Goal: Information Seeking & Learning: Learn about a topic

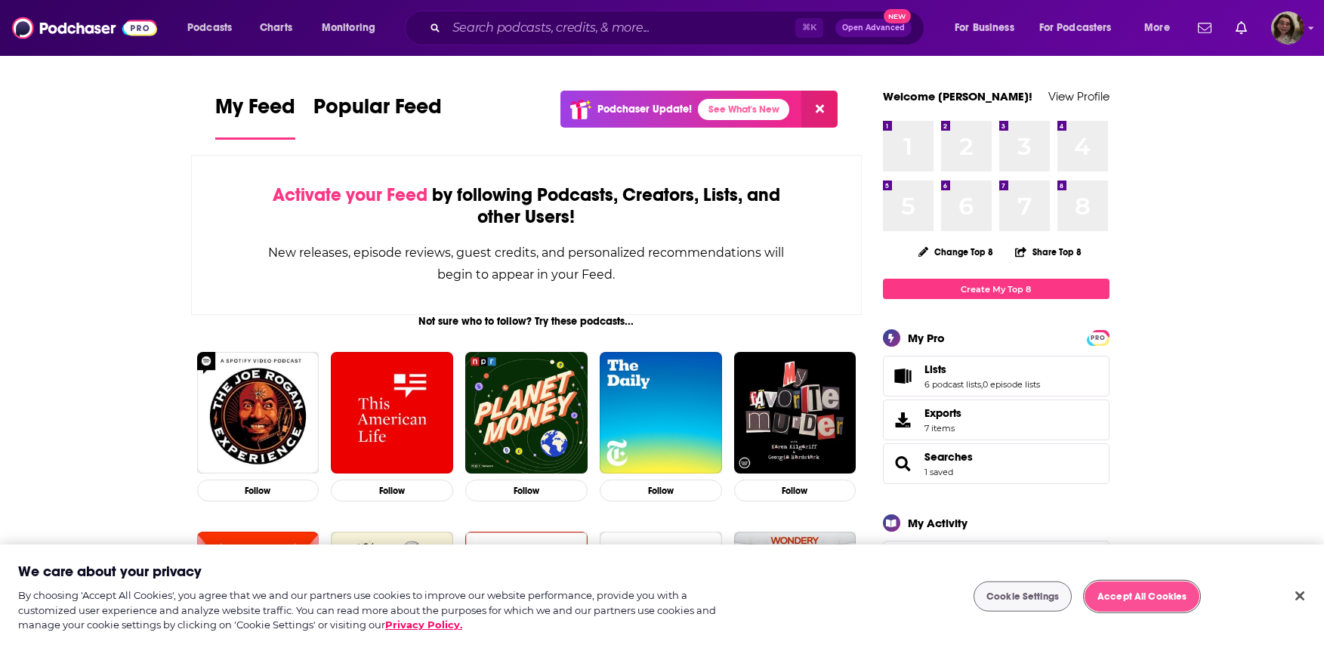
click at [1162, 597] on button "Accept All Cookies" at bounding box center [1142, 597] width 115 height 30
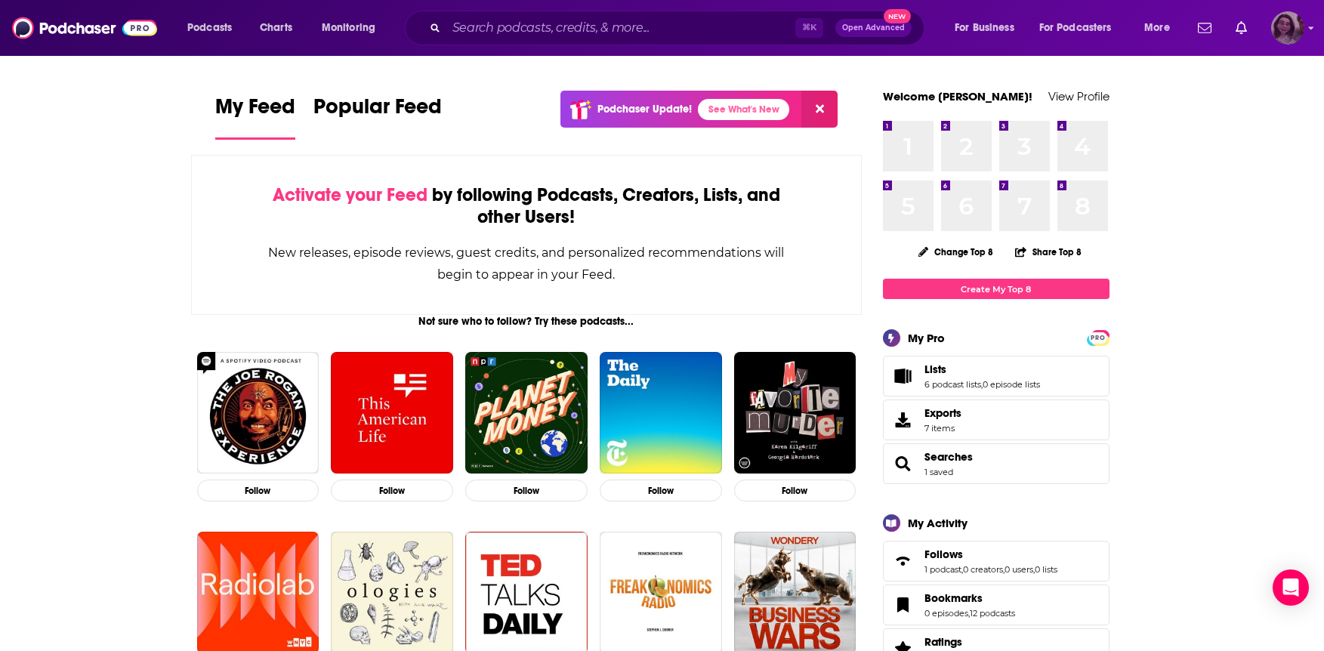
click at [1308, 24] on icon "Show profile menu" at bounding box center [1311, 27] width 6 height 9
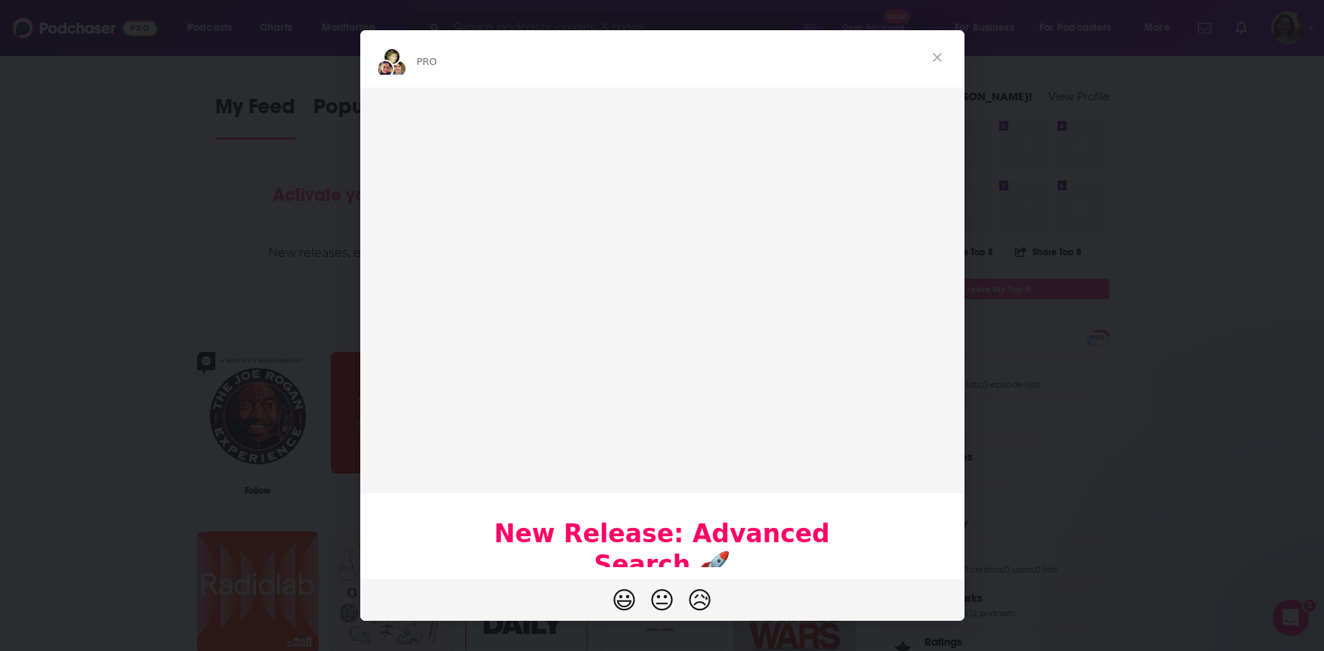
click at [931, 59] on span "Close" at bounding box center [937, 57] width 54 height 54
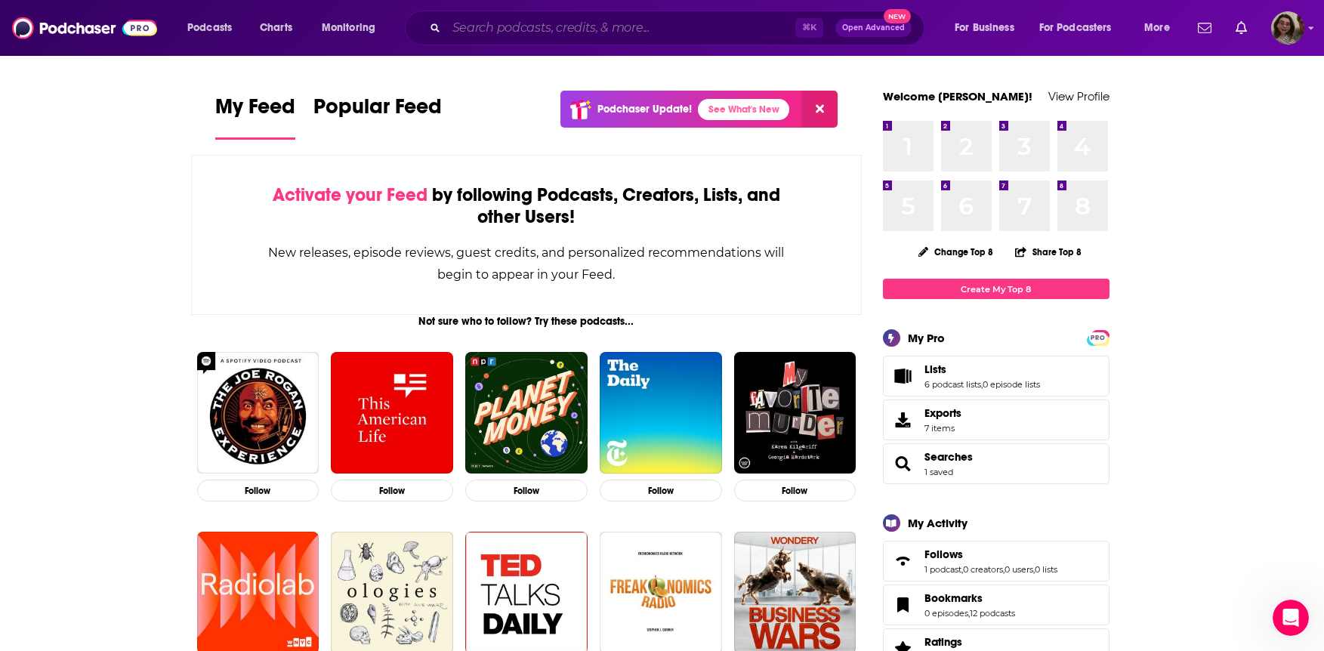
click at [472, 23] on input "Search podcasts, credits, & more..." at bounding box center [620, 28] width 349 height 24
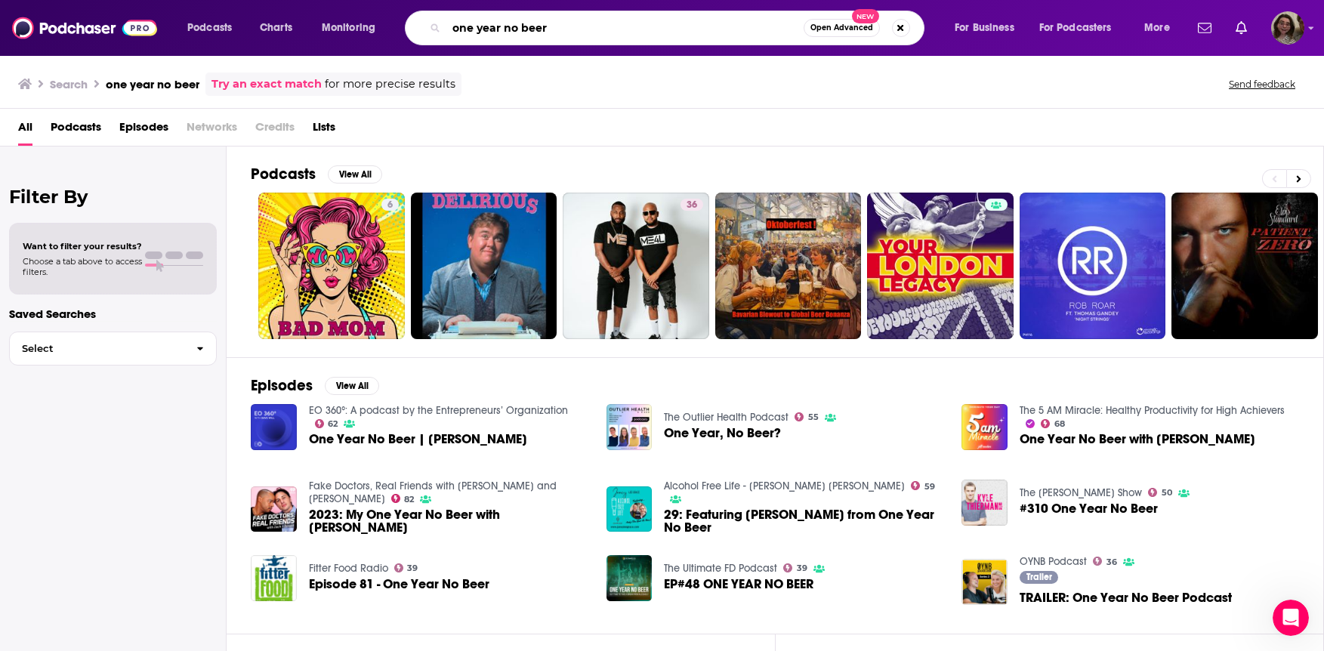
click at [509, 22] on input "one year no beer" at bounding box center [624, 28] width 357 height 24
type input "the modern [PERSON_NAME]"
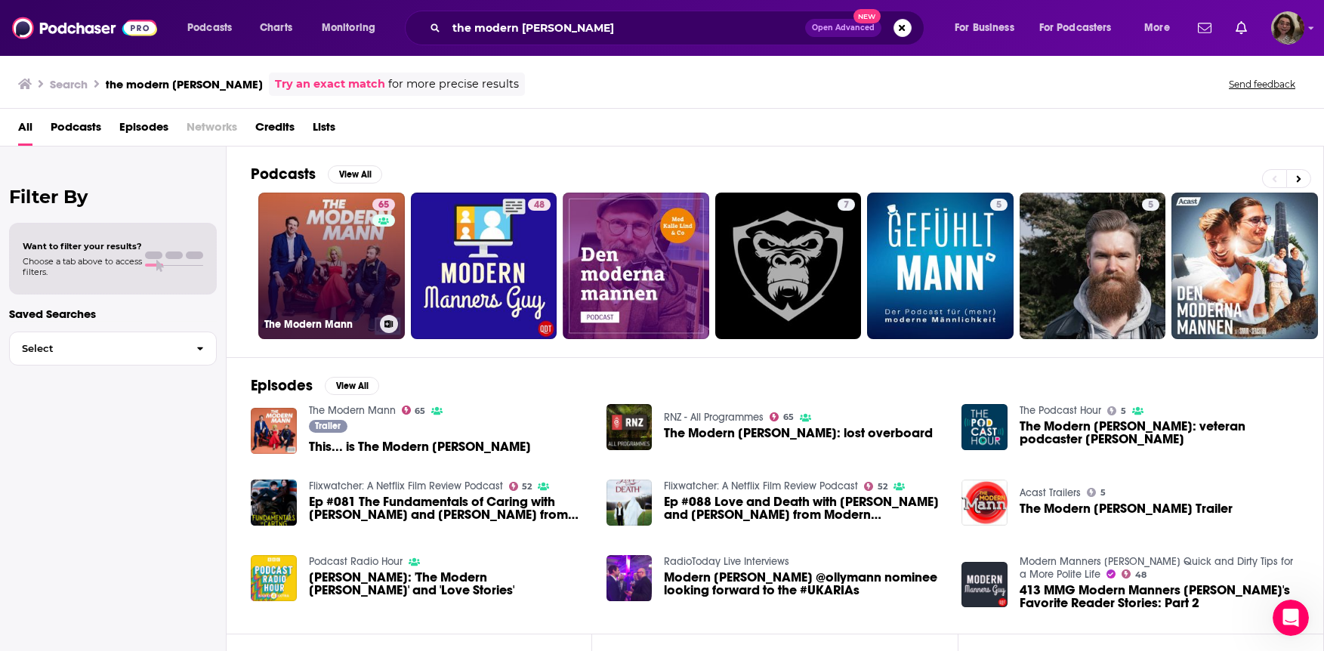
click at [310, 258] on link "65 The Modern [PERSON_NAME]" at bounding box center [331, 266] width 147 height 147
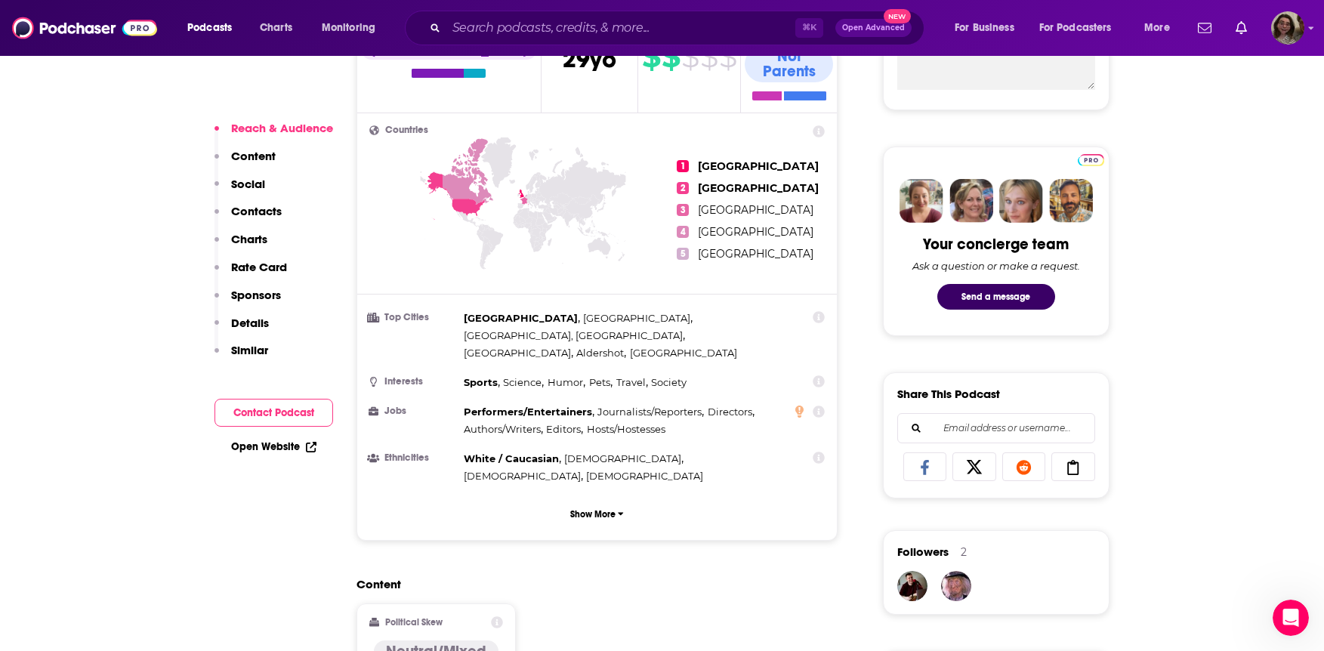
scroll to position [631, 0]
click at [610, 499] on button "Show More" at bounding box center [597, 513] width 456 height 28
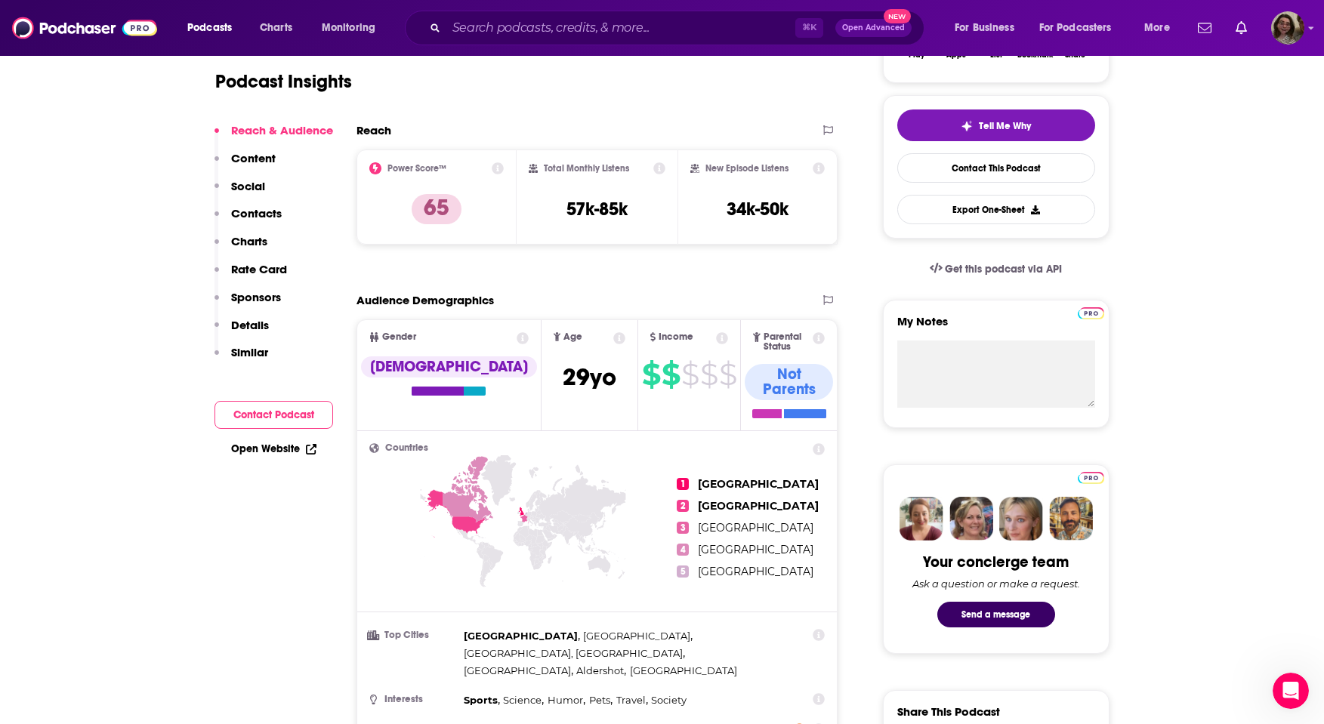
scroll to position [317, 0]
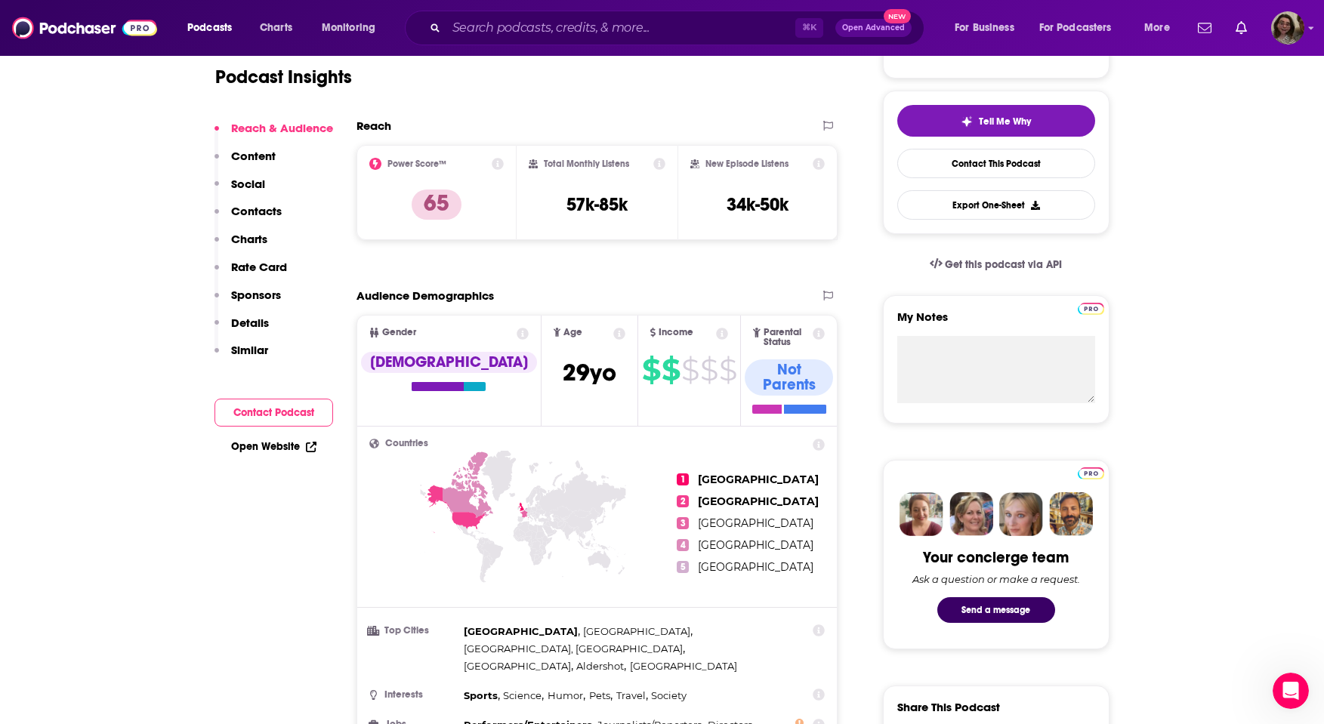
click at [517, 336] on icon at bounding box center [523, 334] width 12 height 12
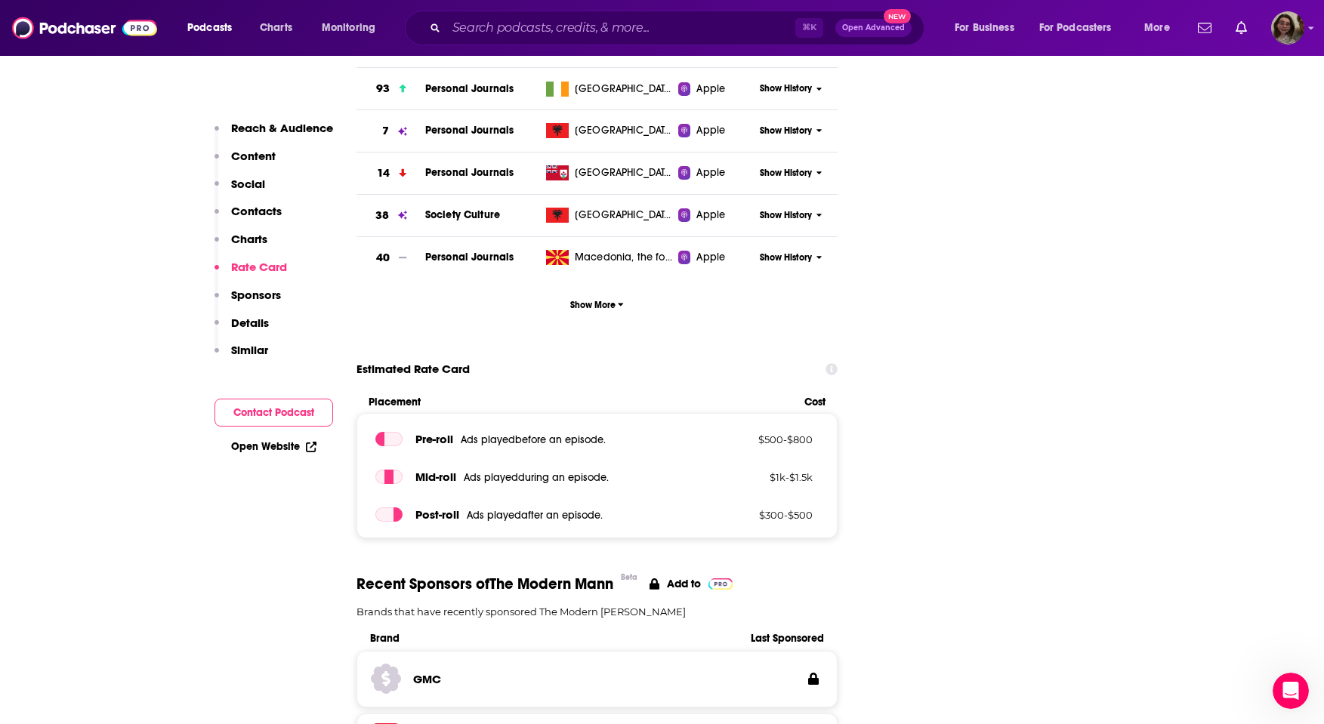
scroll to position [2011, 0]
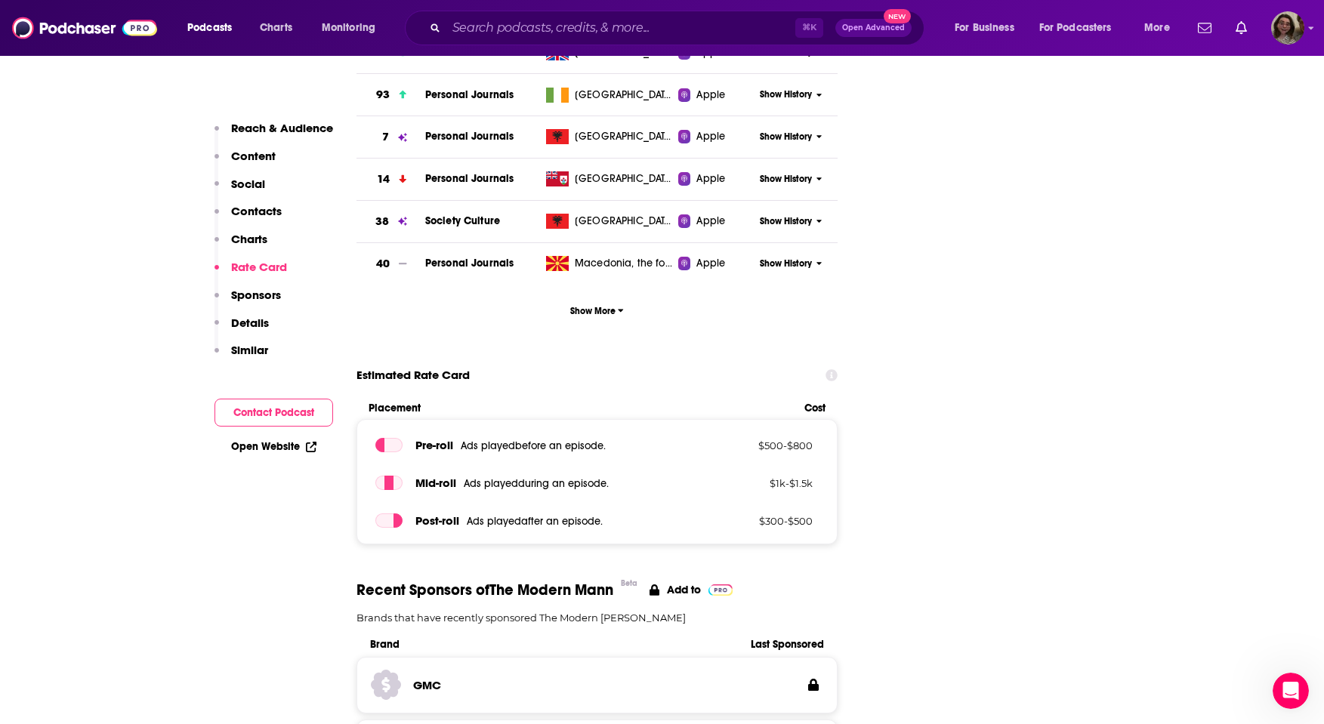
click at [833, 369] on icon at bounding box center [832, 375] width 12 height 12
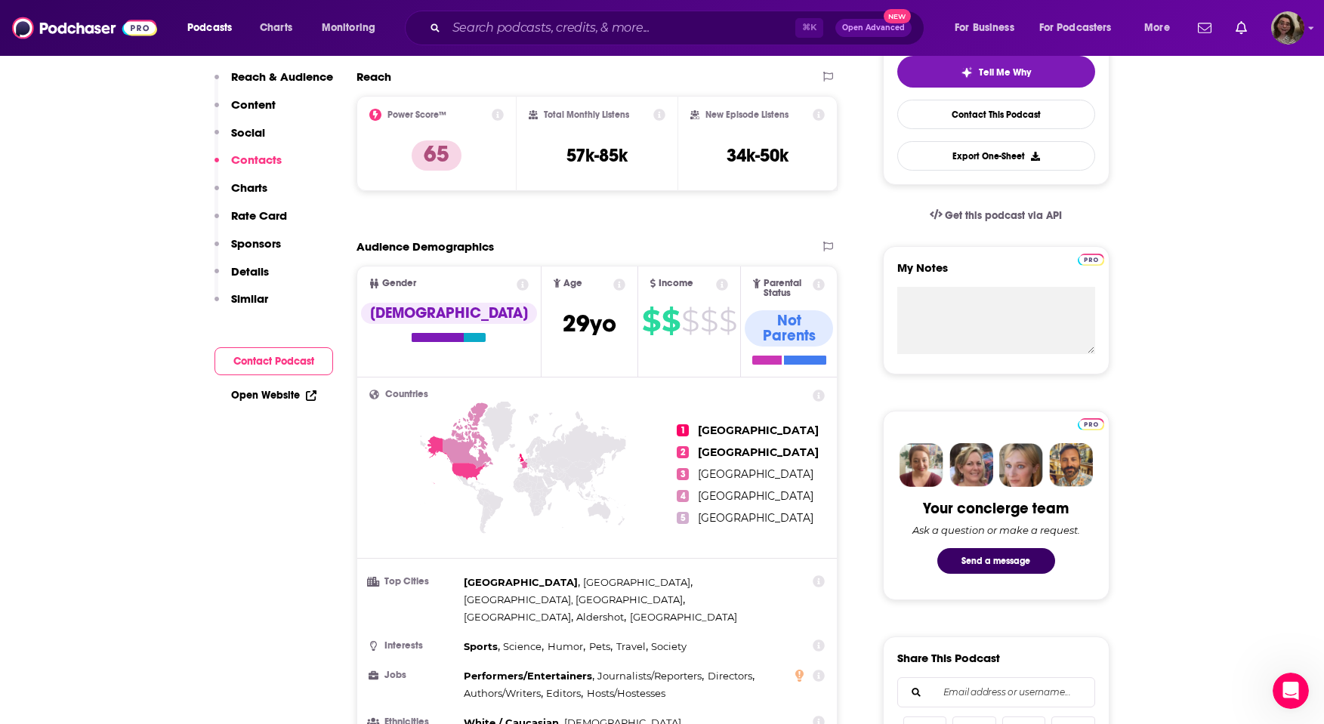
scroll to position [0, 0]
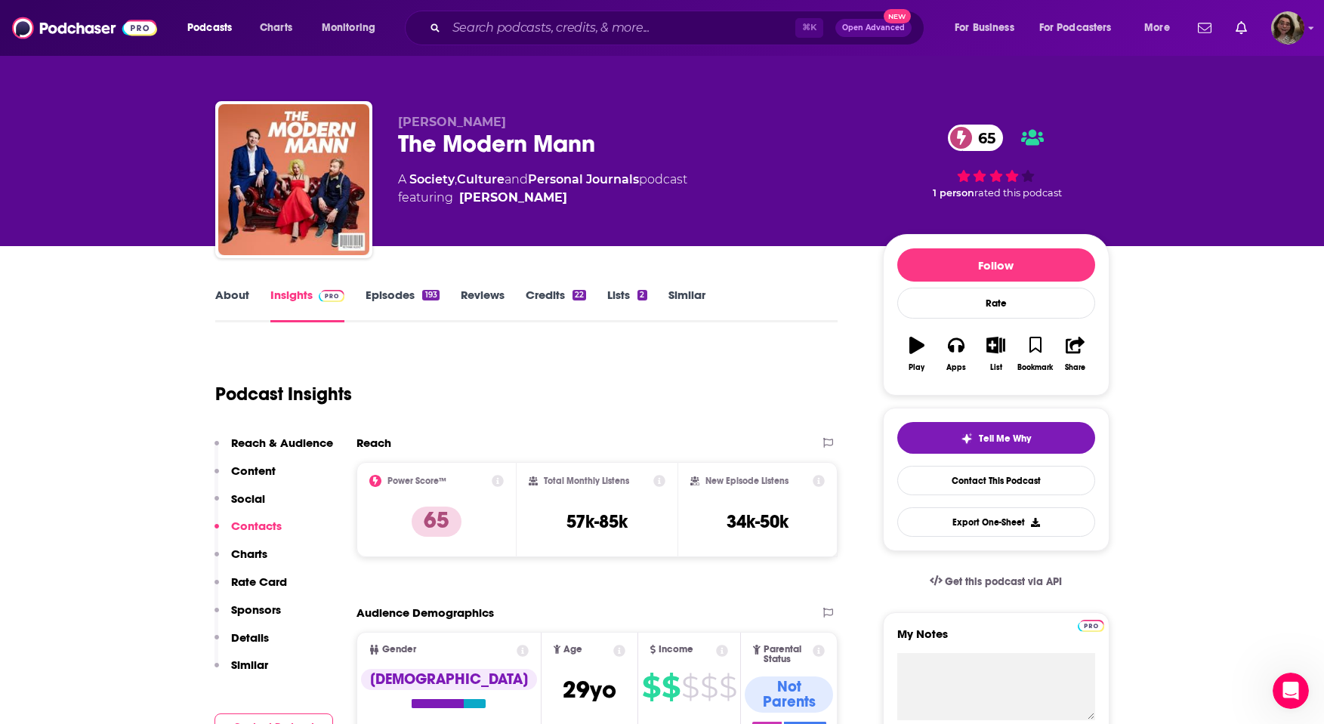
click at [267, 452] on button "Reach & Audience" at bounding box center [274, 450] width 119 height 28
click at [1287, 28] on img "Logged in as sophieauddy" at bounding box center [1287, 27] width 33 height 33
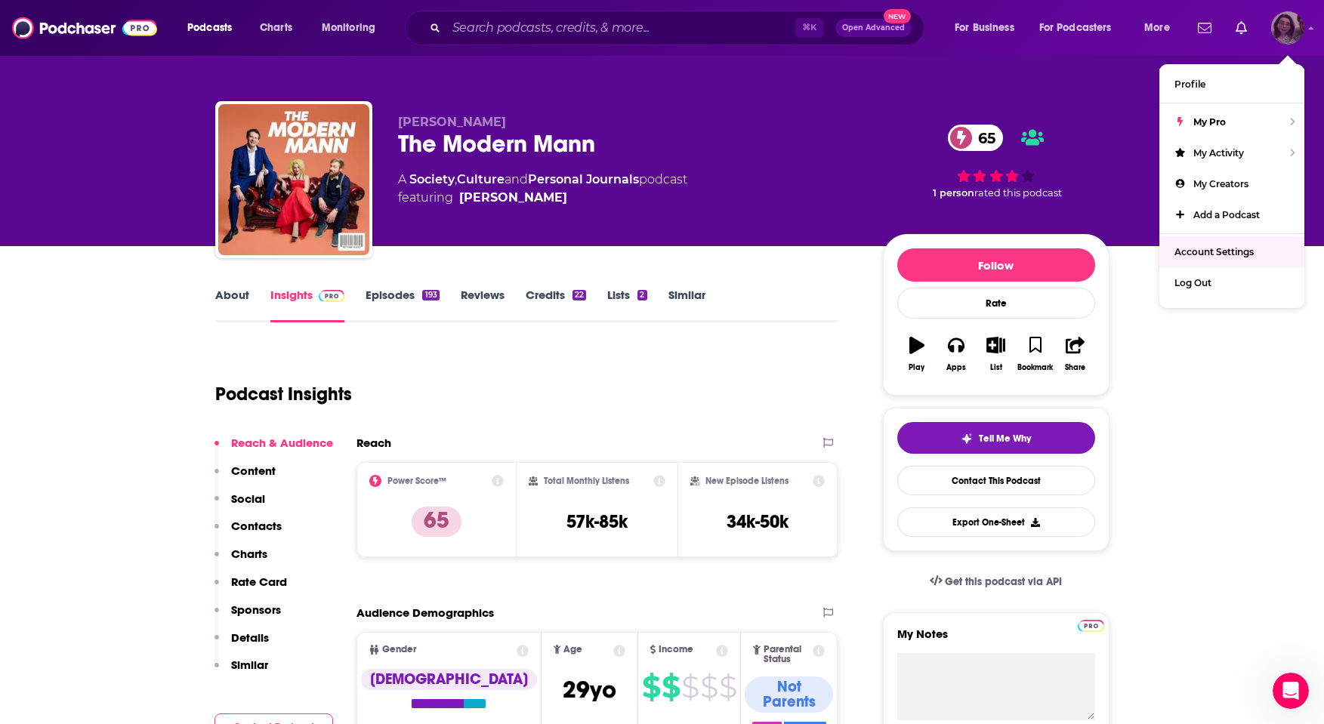
click at [1205, 256] on span "Account Settings" at bounding box center [1213, 251] width 79 height 11
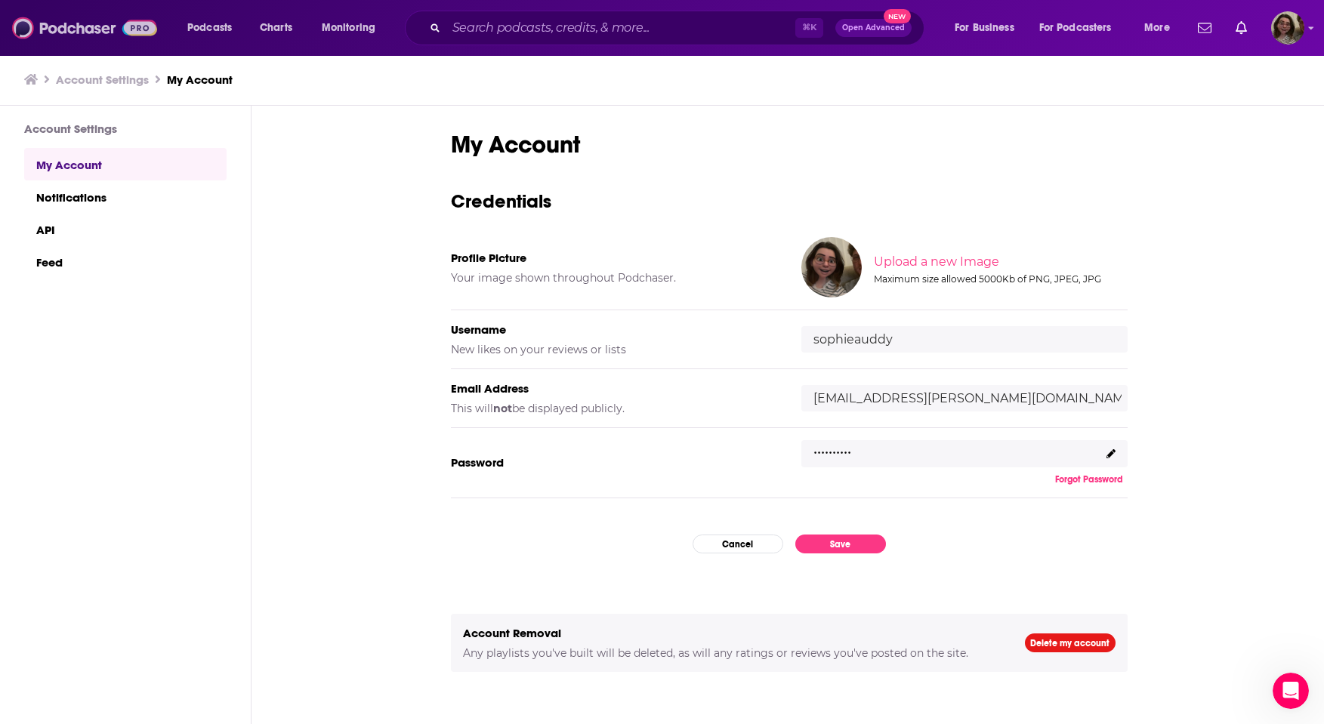
click at [89, 33] on img at bounding box center [84, 28] width 145 height 29
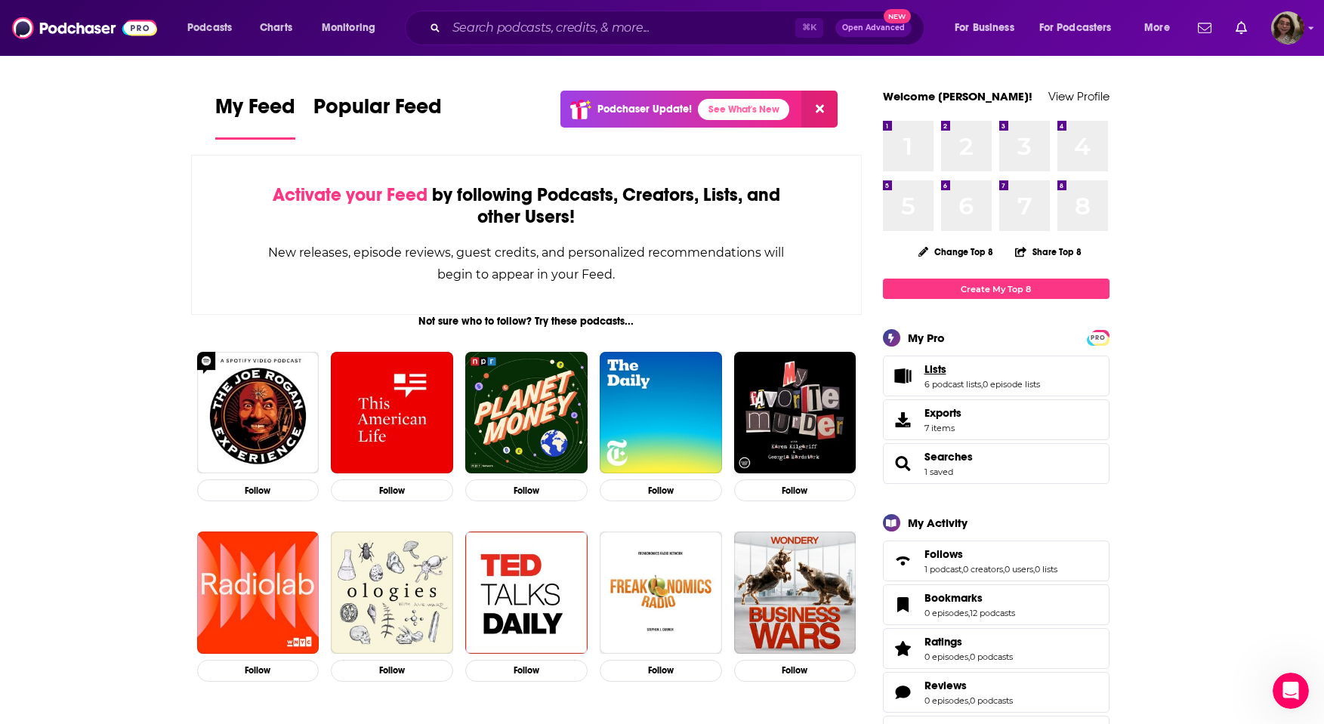
click at [954, 369] on link "Lists" at bounding box center [982, 370] width 116 height 14
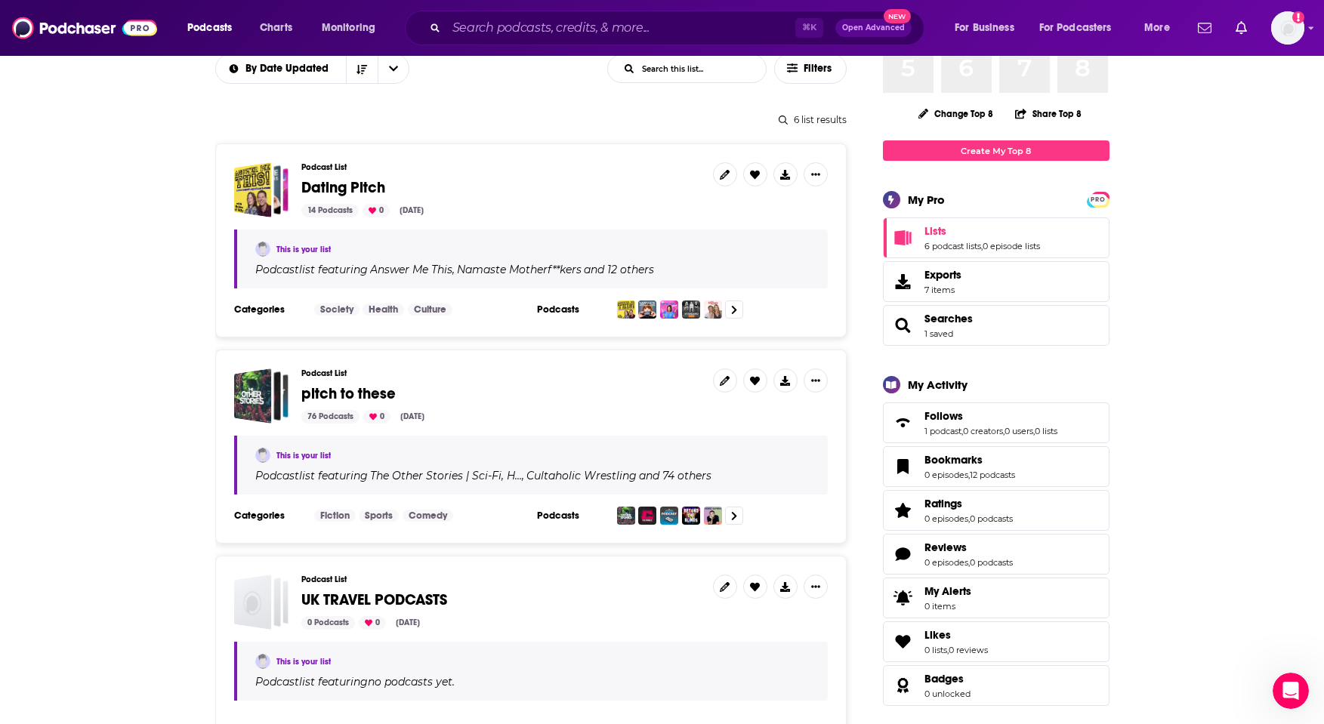
scroll to position [135, 0]
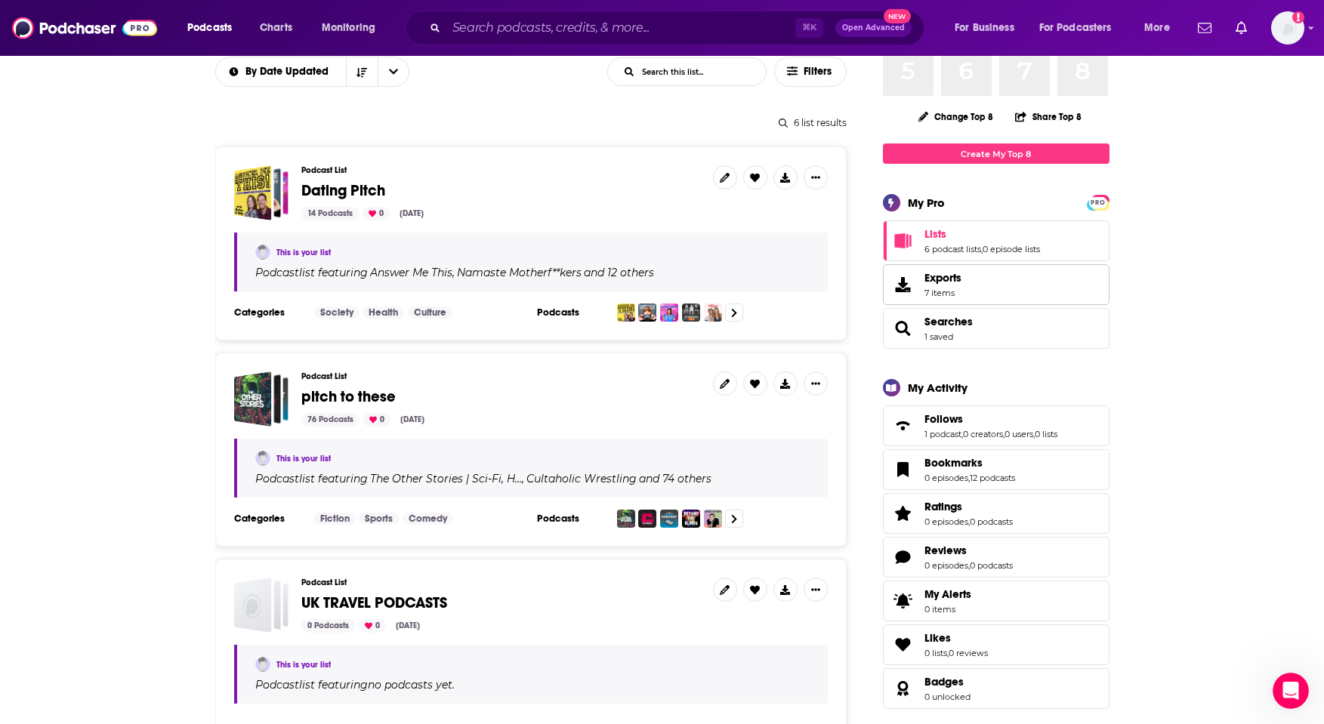
click at [974, 286] on link "Exports 7 items" at bounding box center [996, 284] width 227 height 41
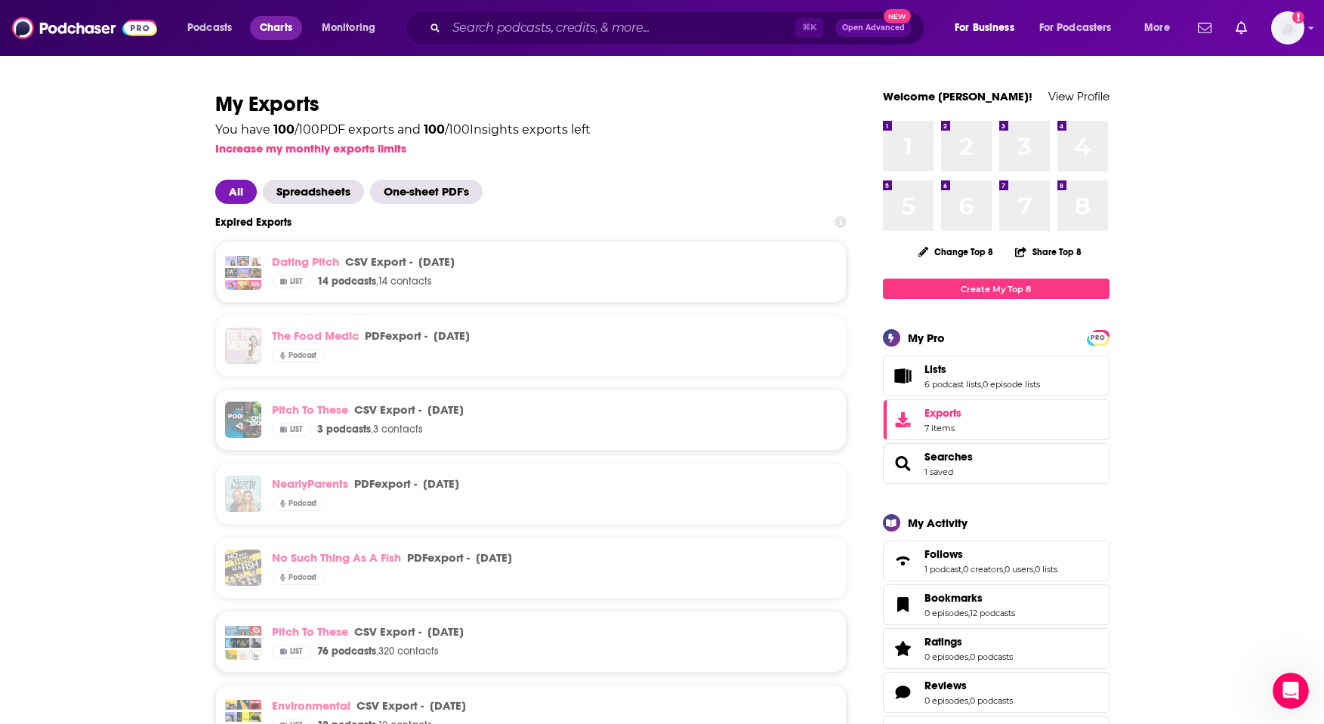
click at [270, 23] on span "Charts" at bounding box center [276, 27] width 32 height 21
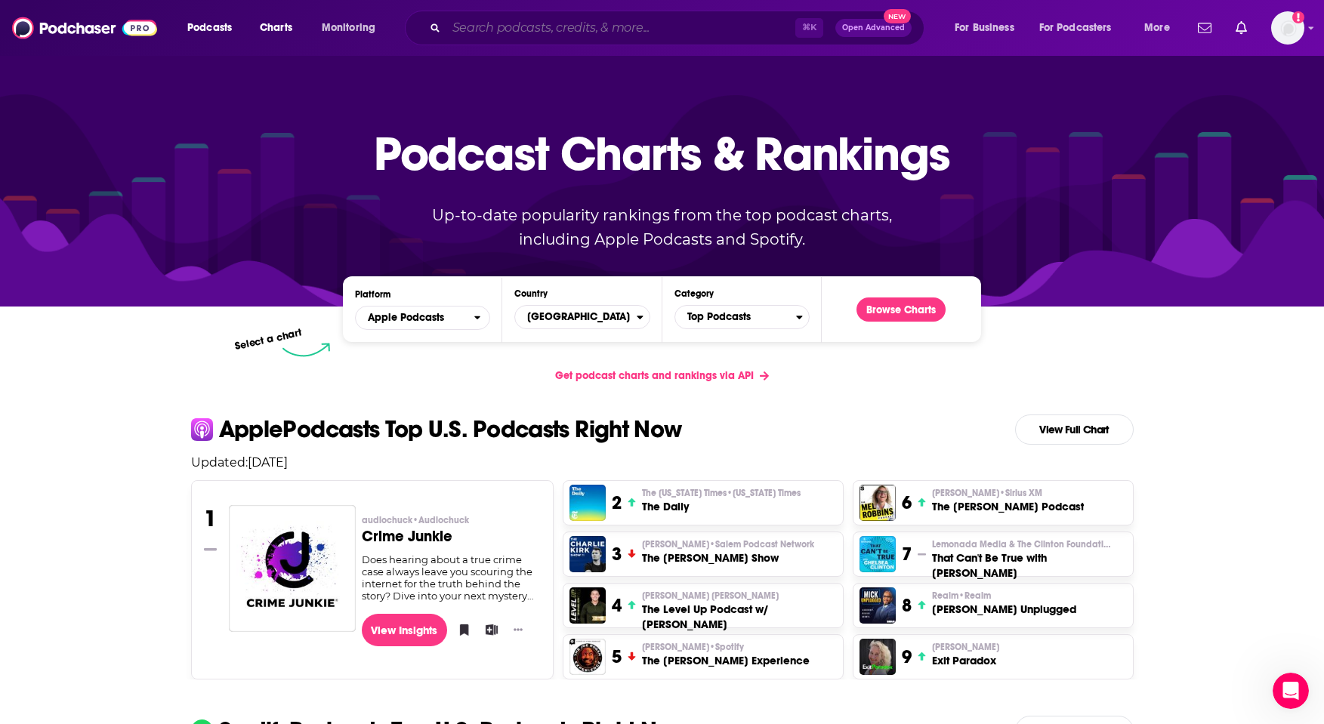
click at [487, 22] on input "Search podcasts, credits, & more..." at bounding box center [620, 28] width 349 height 24
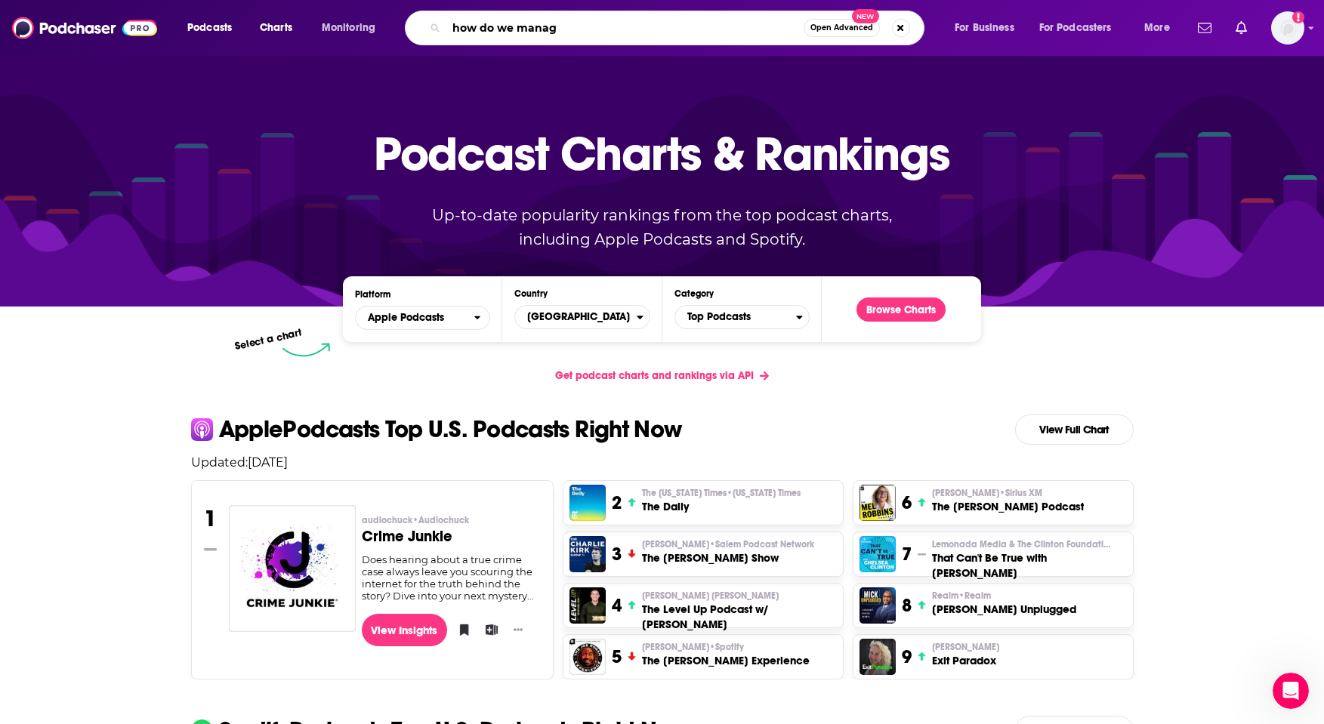
type input "how do we manage"
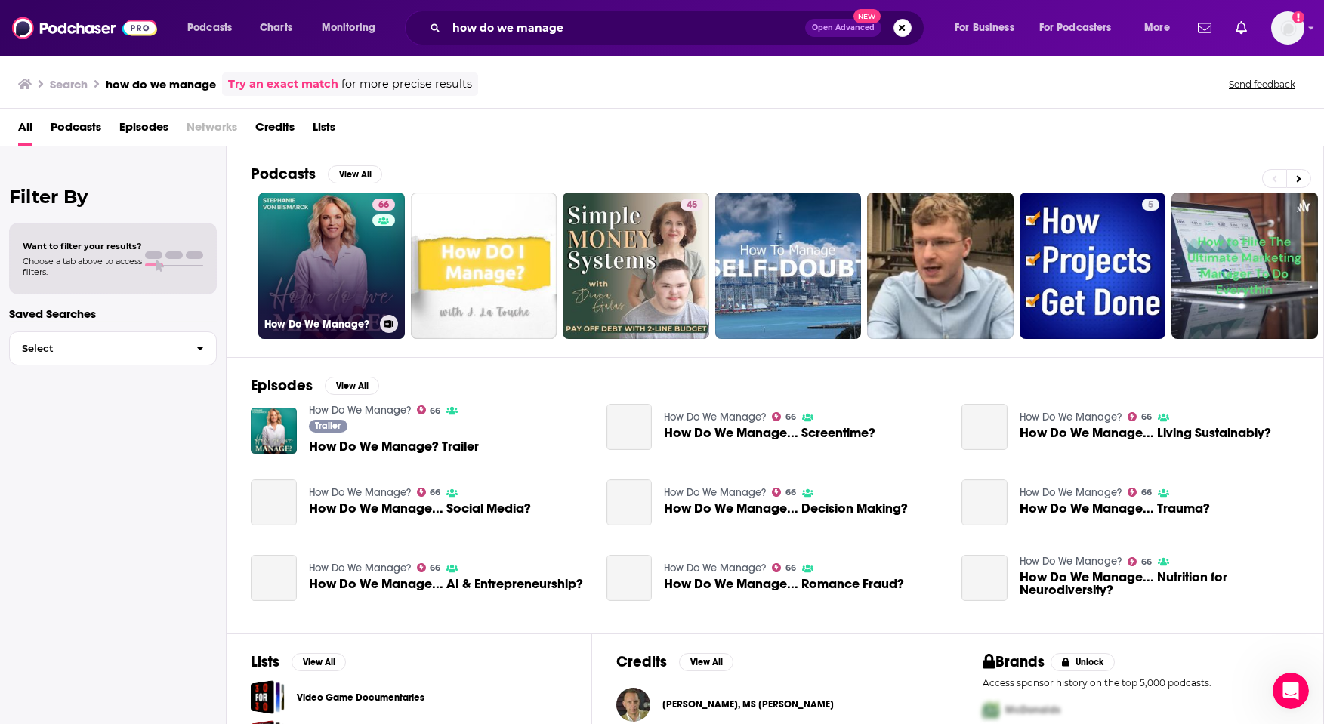
click at [329, 256] on link "66 How Do We Manage?" at bounding box center [331, 266] width 147 height 147
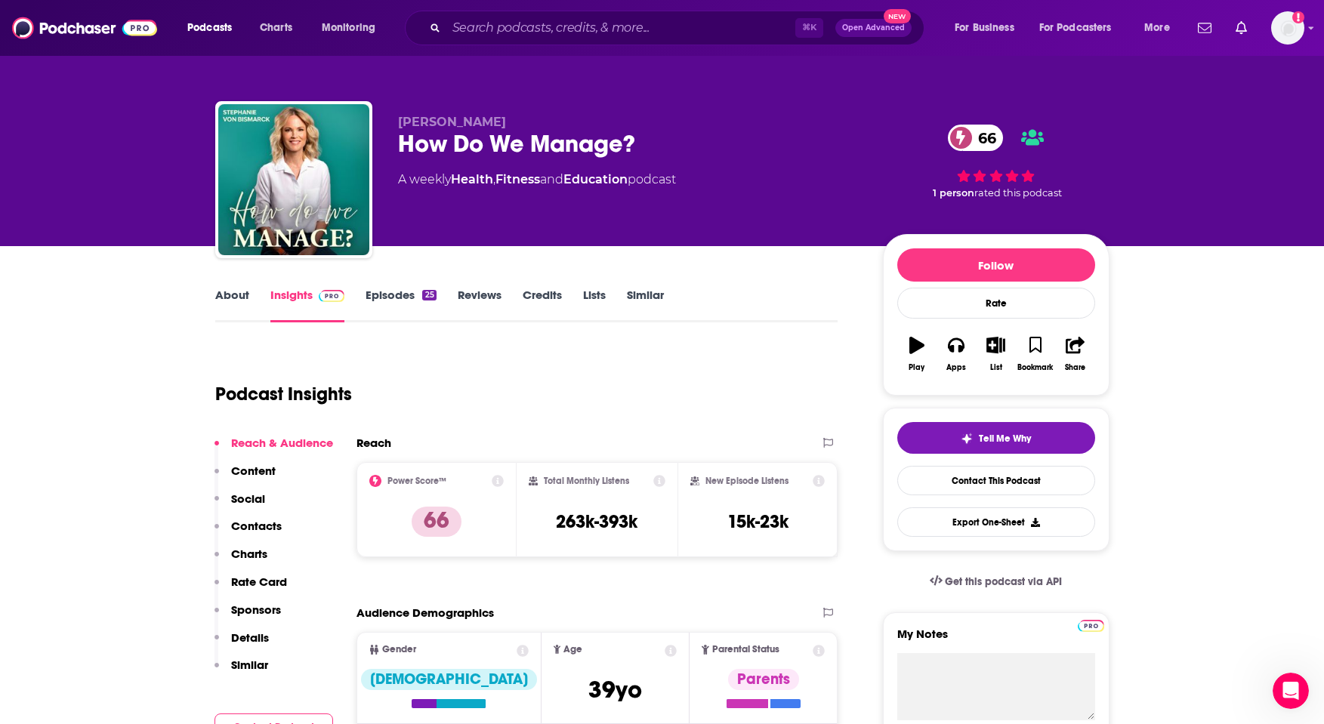
click at [498, 478] on icon at bounding box center [498, 481] width 12 height 12
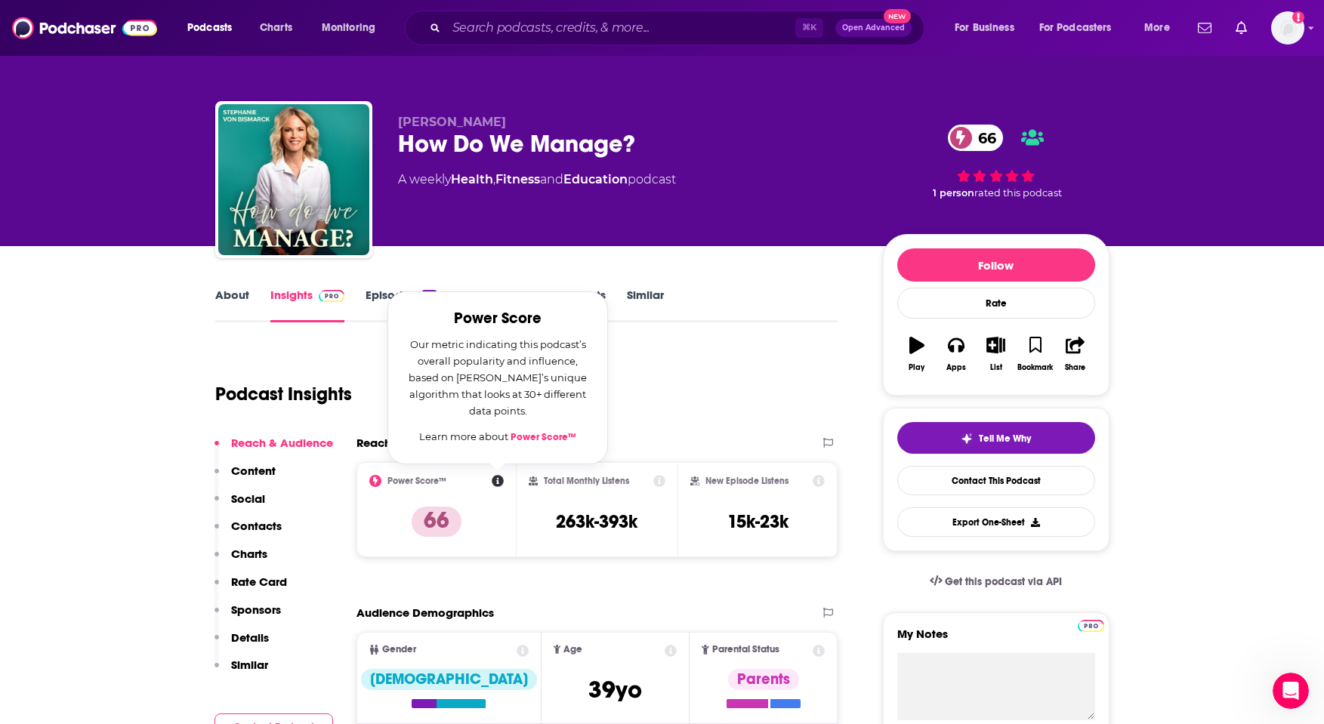
click at [702, 384] on div "Podcast Insights" at bounding box center [520, 385] width 611 height 77
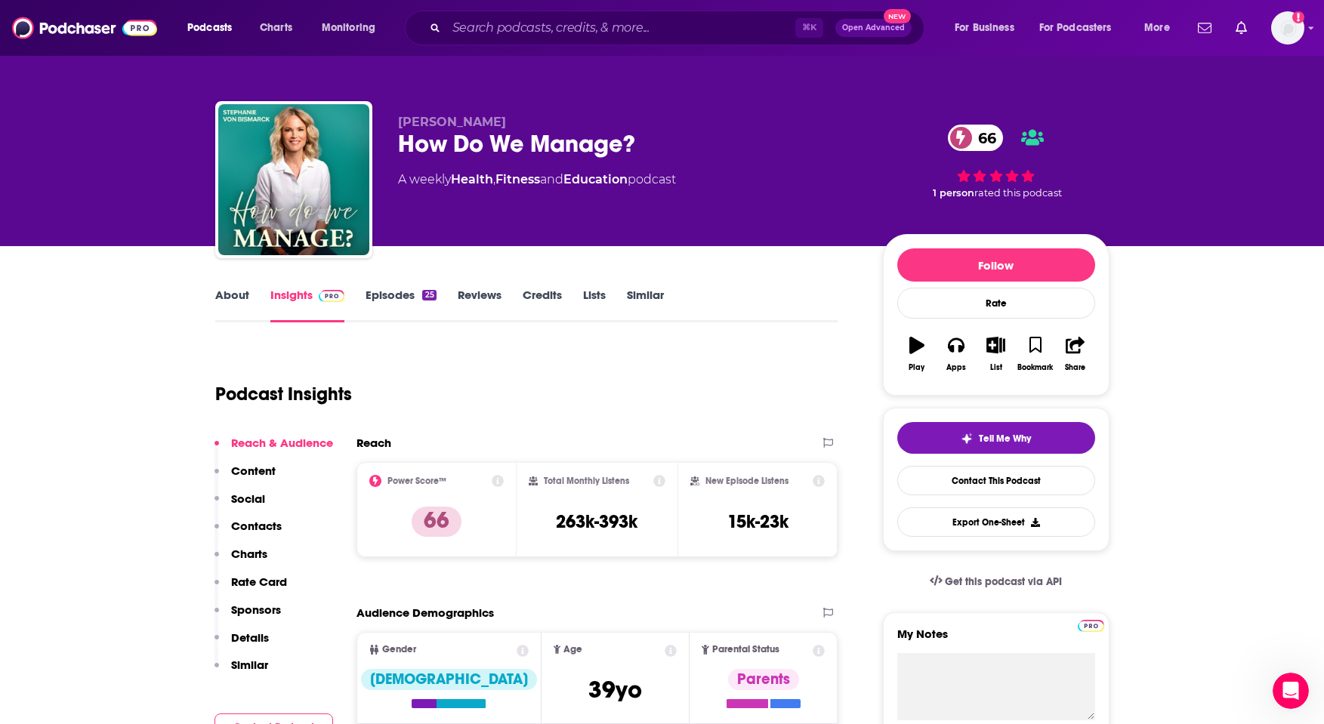
drag, startPoint x: 470, startPoint y: 295, endPoint x: 458, endPoint y: 293, distance: 12.2
click at [469, 295] on link "Reviews" at bounding box center [480, 305] width 44 height 35
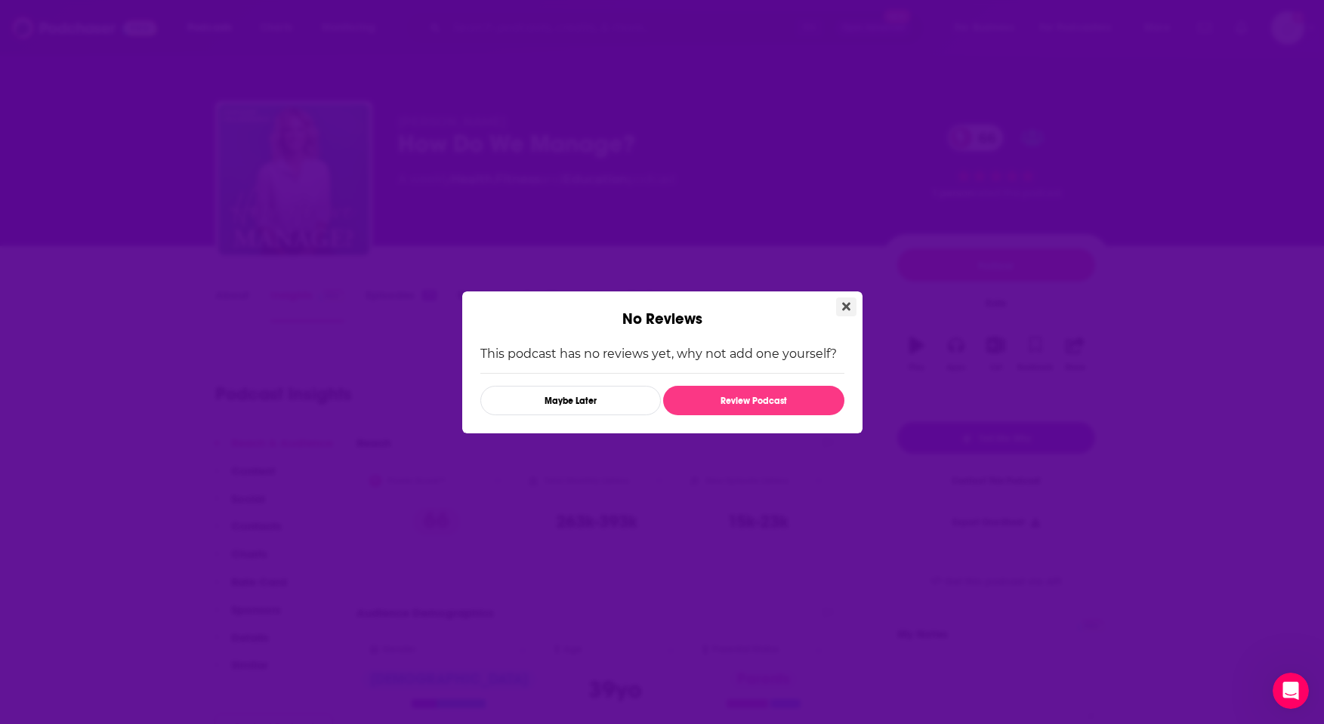
click at [847, 308] on icon "Close" at bounding box center [846, 306] width 8 height 8
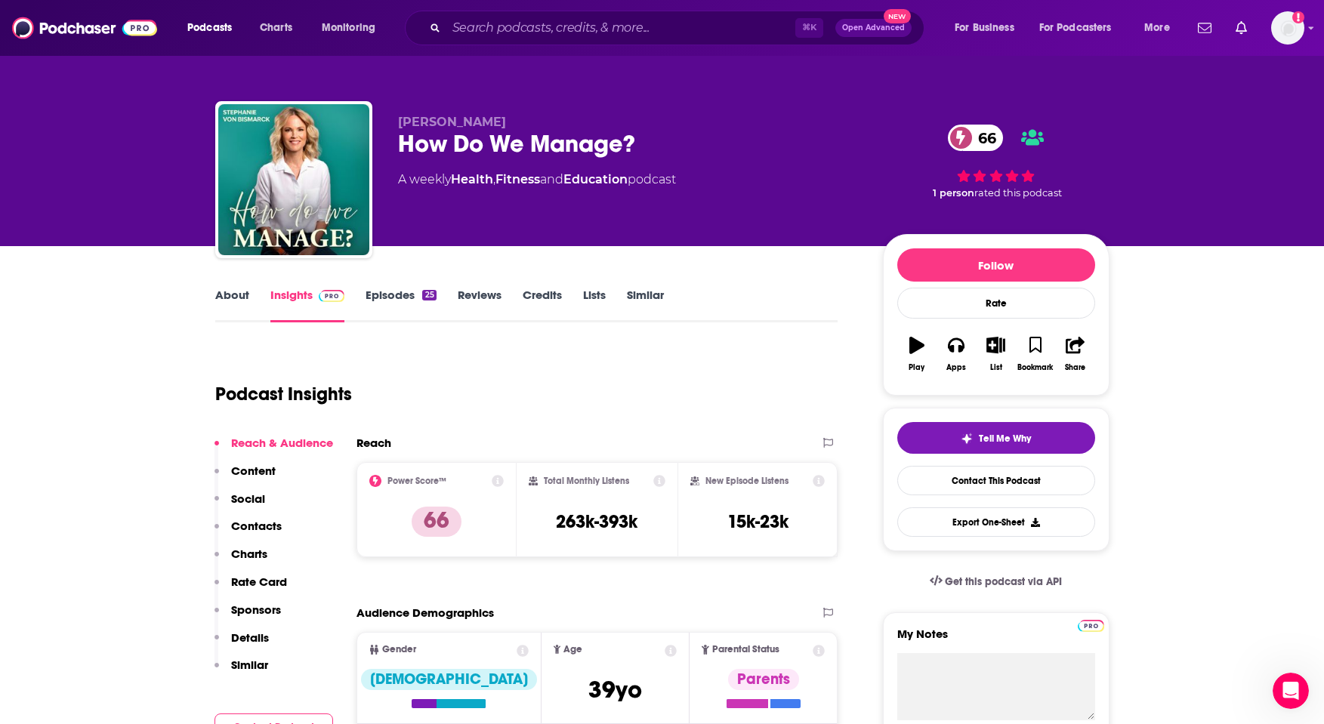
click at [387, 292] on link "Episodes 25" at bounding box center [401, 305] width 70 height 35
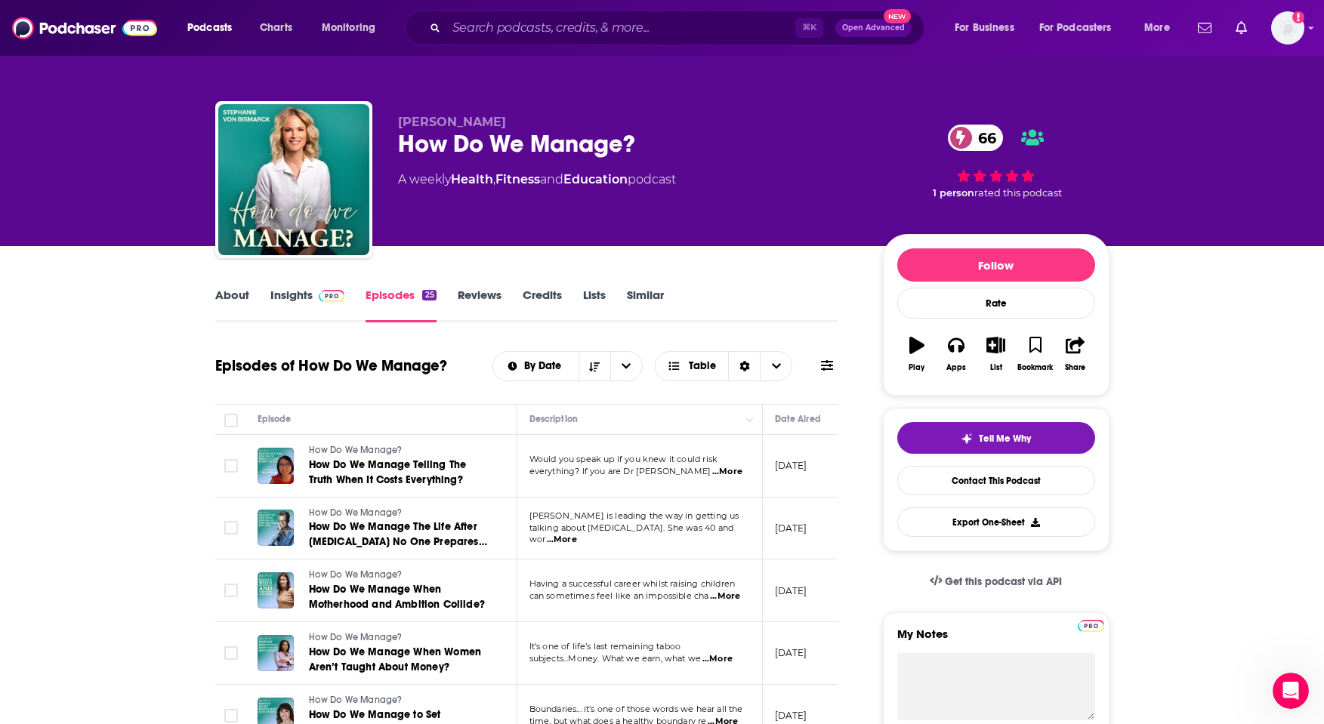
click at [219, 292] on link "About" at bounding box center [232, 305] width 34 height 35
